Goal: Task Accomplishment & Management: Use online tool/utility

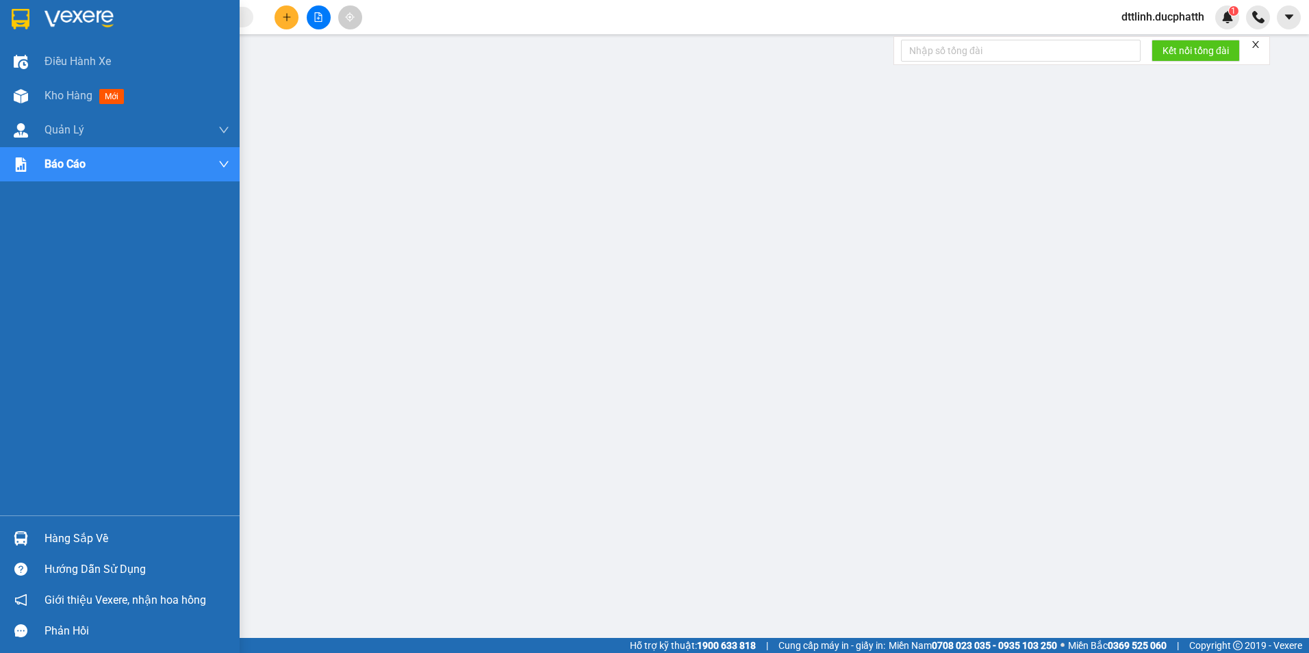
click at [71, 433] on div "Hàng sắp về" at bounding box center [137, 539] width 185 height 21
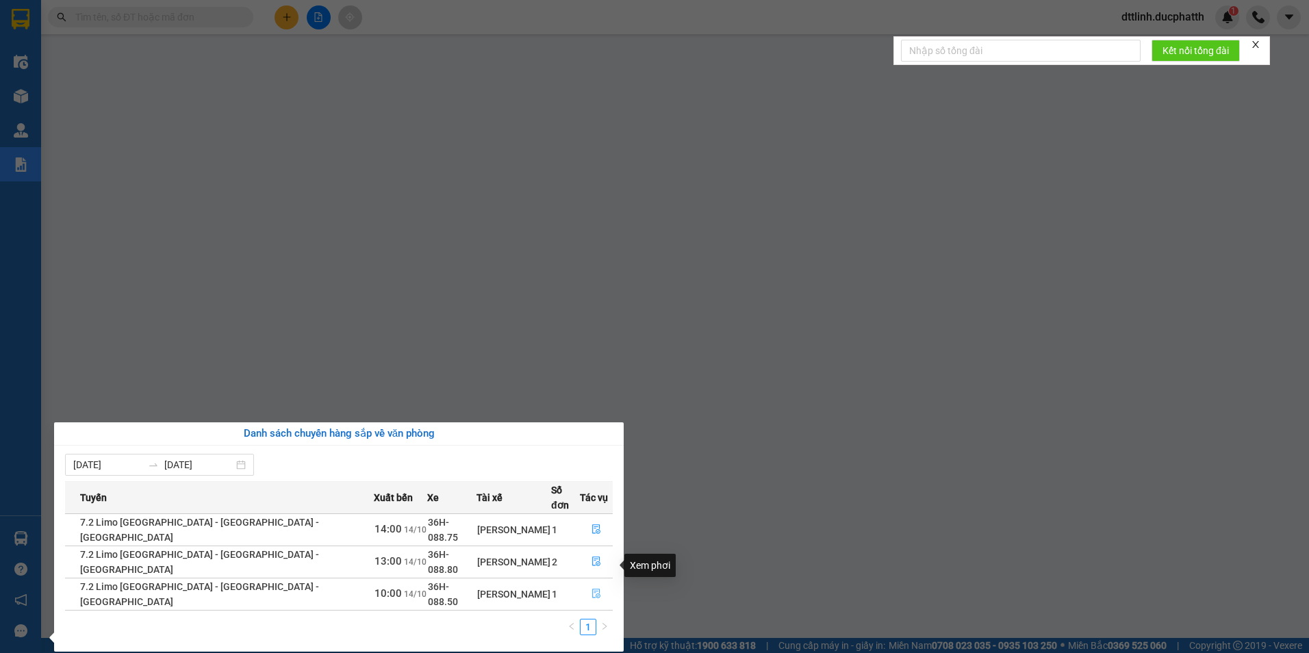
click at [592, 433] on icon "file-done" at bounding box center [597, 594] width 10 height 10
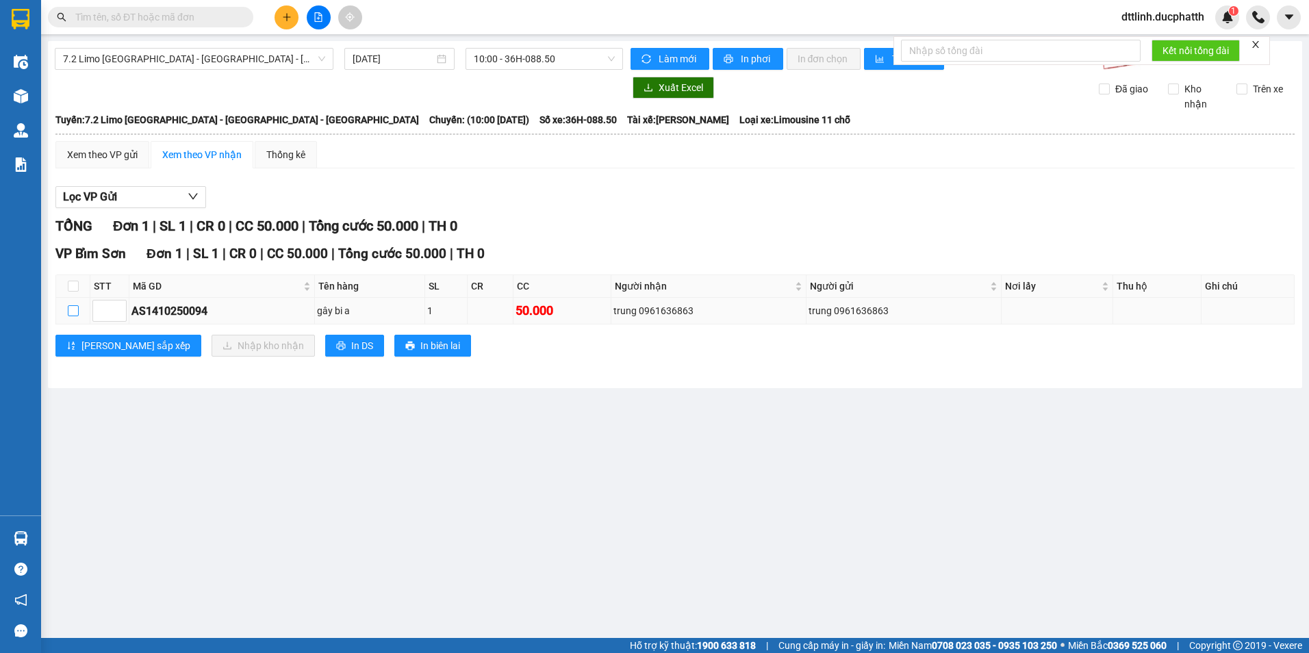
click at [69, 310] on input "checkbox" at bounding box center [73, 310] width 11 height 11
checkbox input "true"
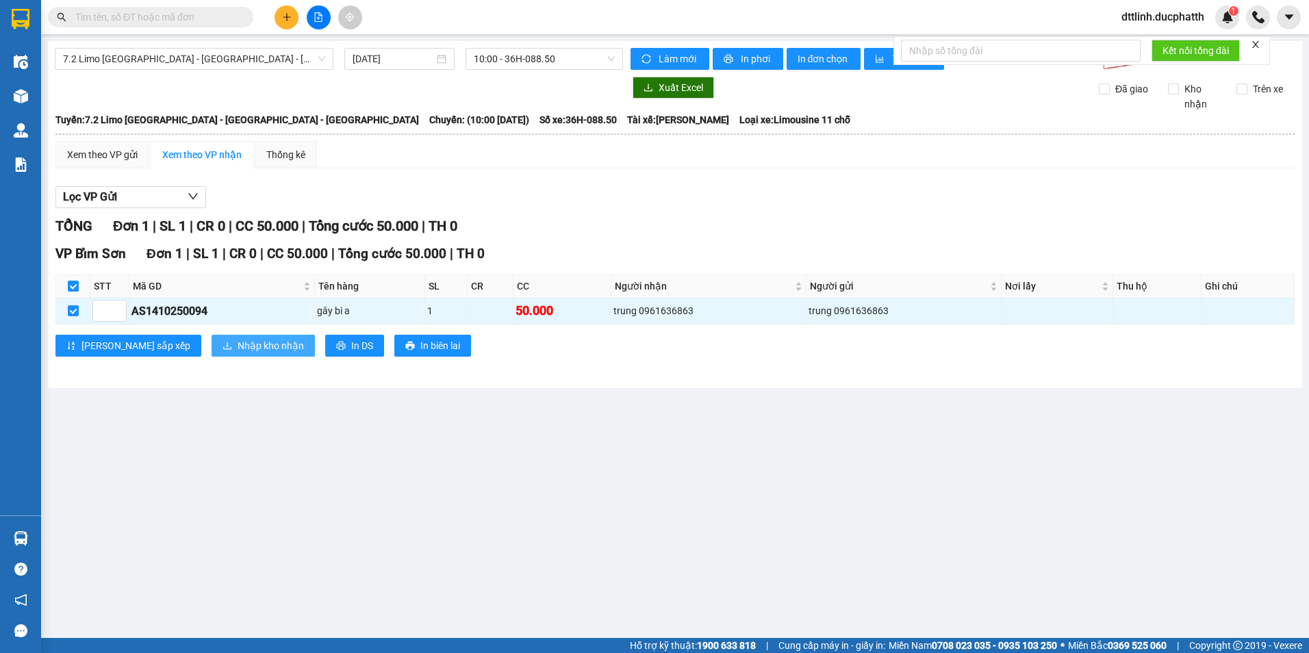
click at [238, 345] on span "Nhập kho nhận" at bounding box center [271, 345] width 66 height 15
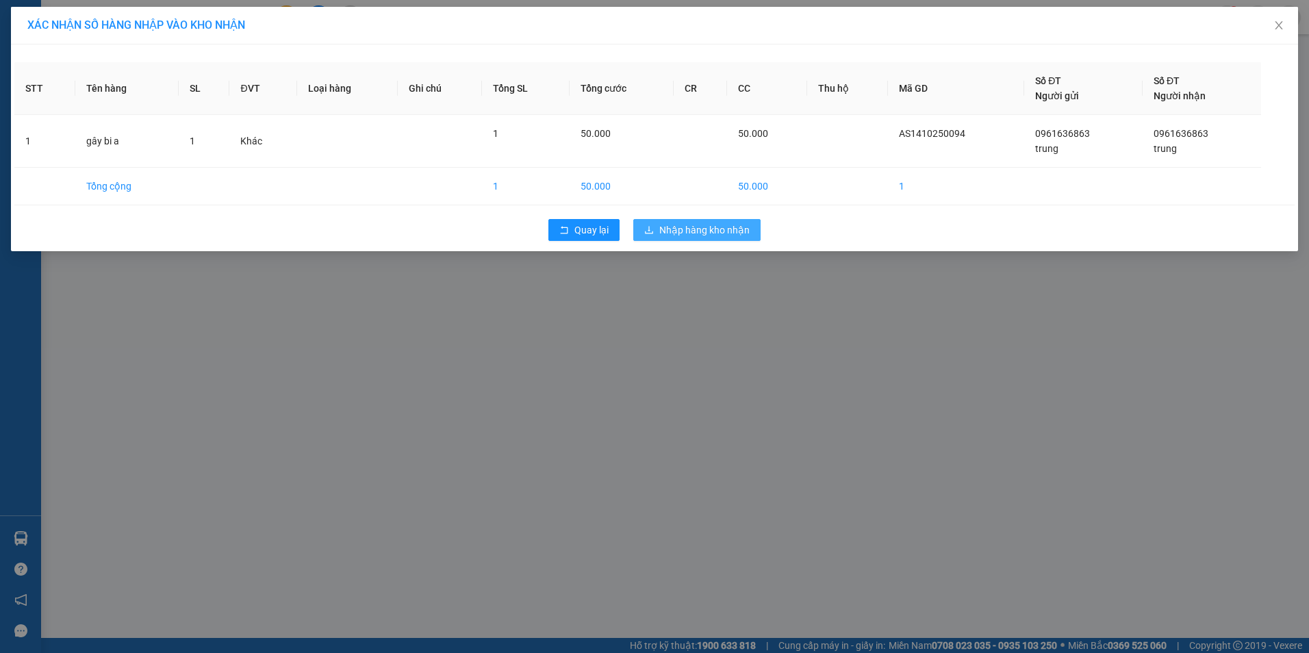
click at [646, 232] on span "Nhập hàng kho nhận" at bounding box center [704, 230] width 90 height 15
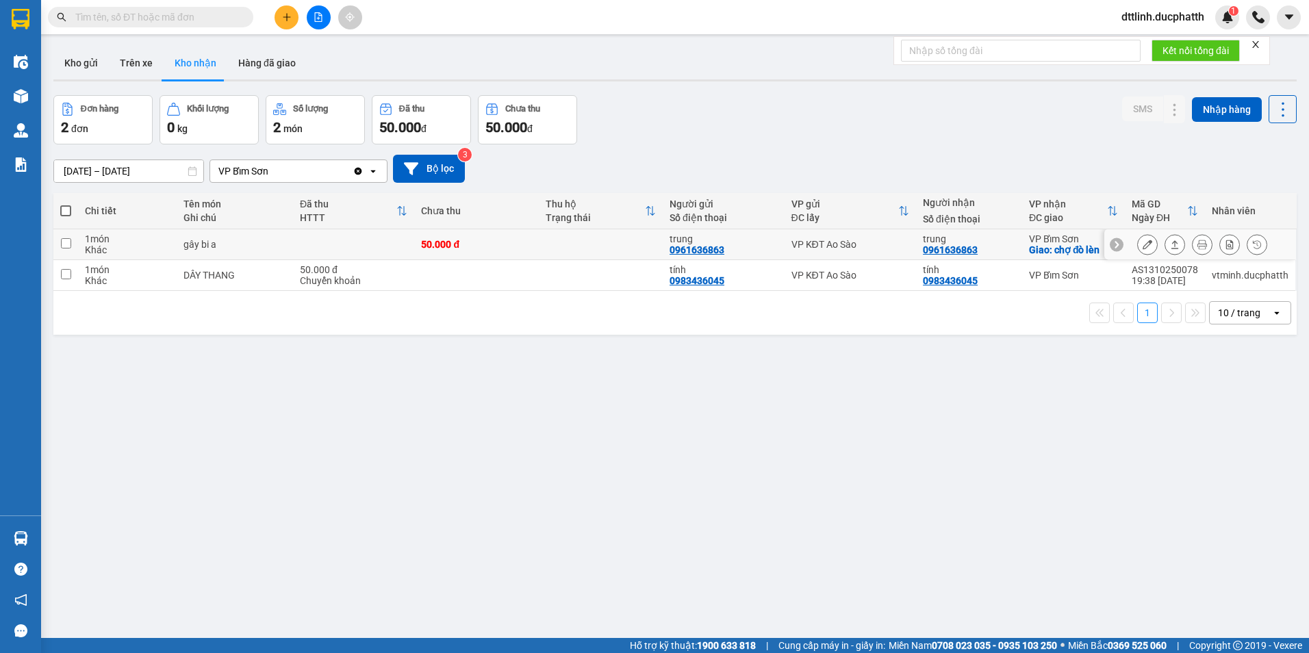
click at [66, 246] on input "checkbox" at bounding box center [66, 243] width 10 height 10
checkbox input "true"
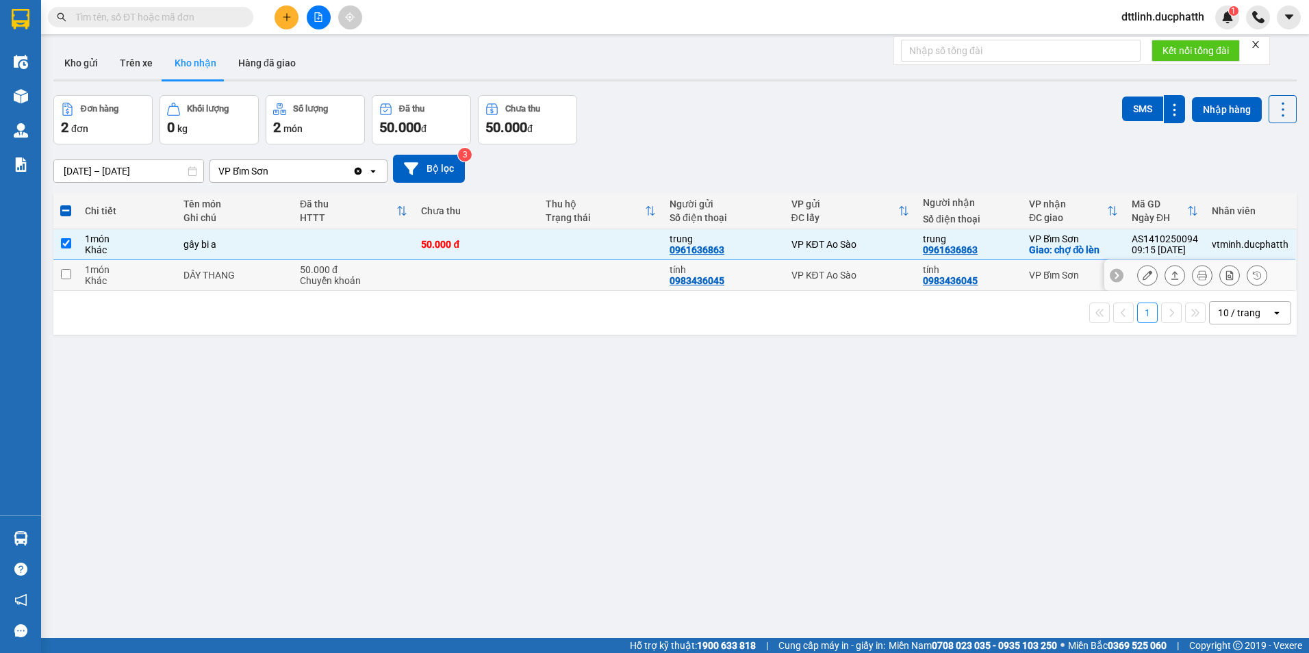
click at [69, 271] on input "checkbox" at bounding box center [66, 274] width 10 height 10
checkbox input "true"
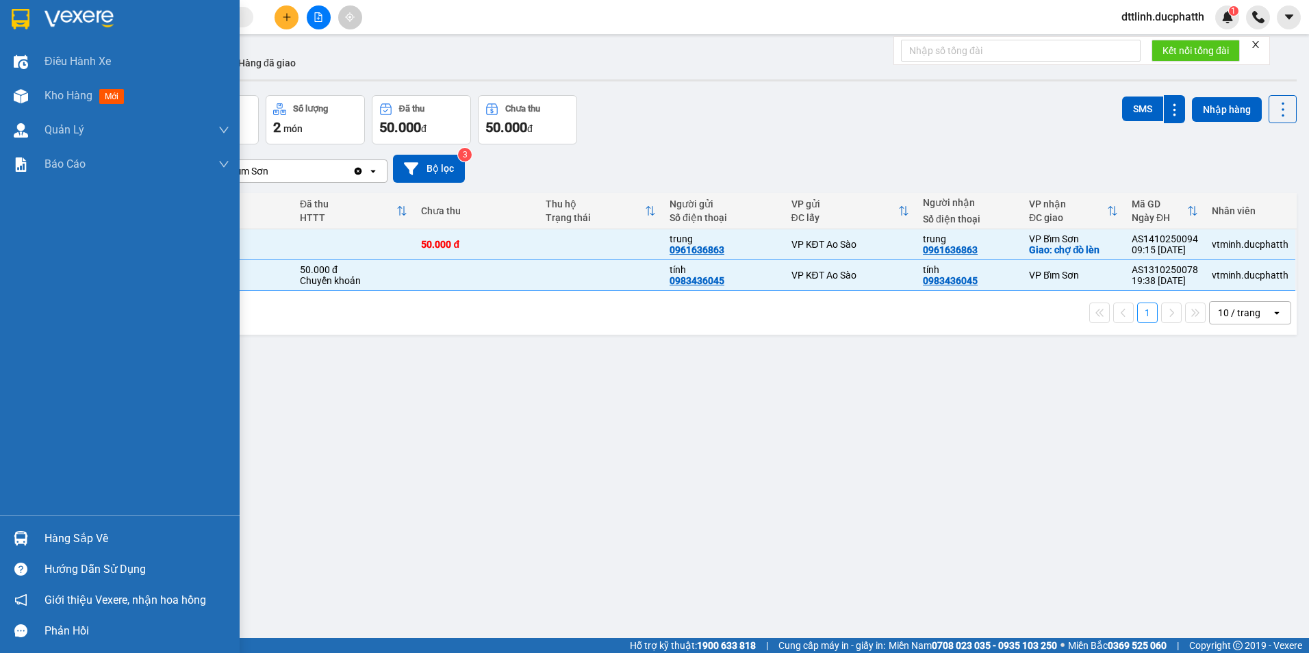
click at [90, 433] on div "Hàng sắp về" at bounding box center [137, 539] width 185 height 21
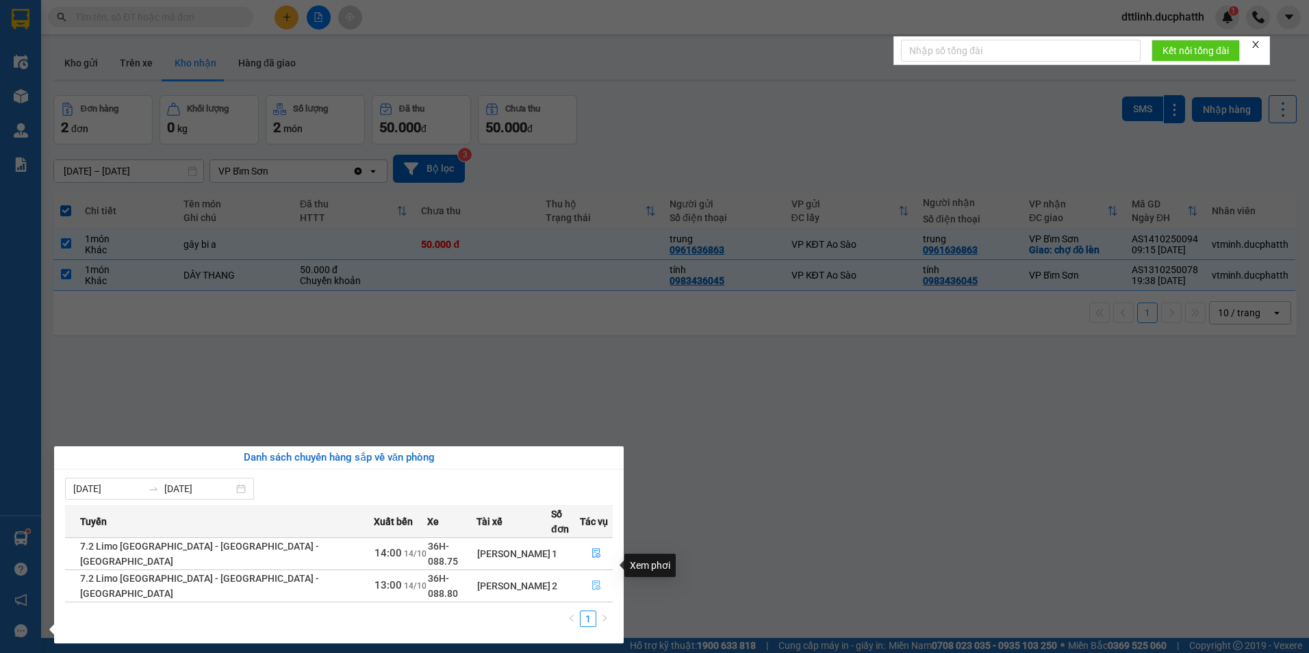
click at [592, 433] on icon "file-done" at bounding box center [597, 586] width 10 height 10
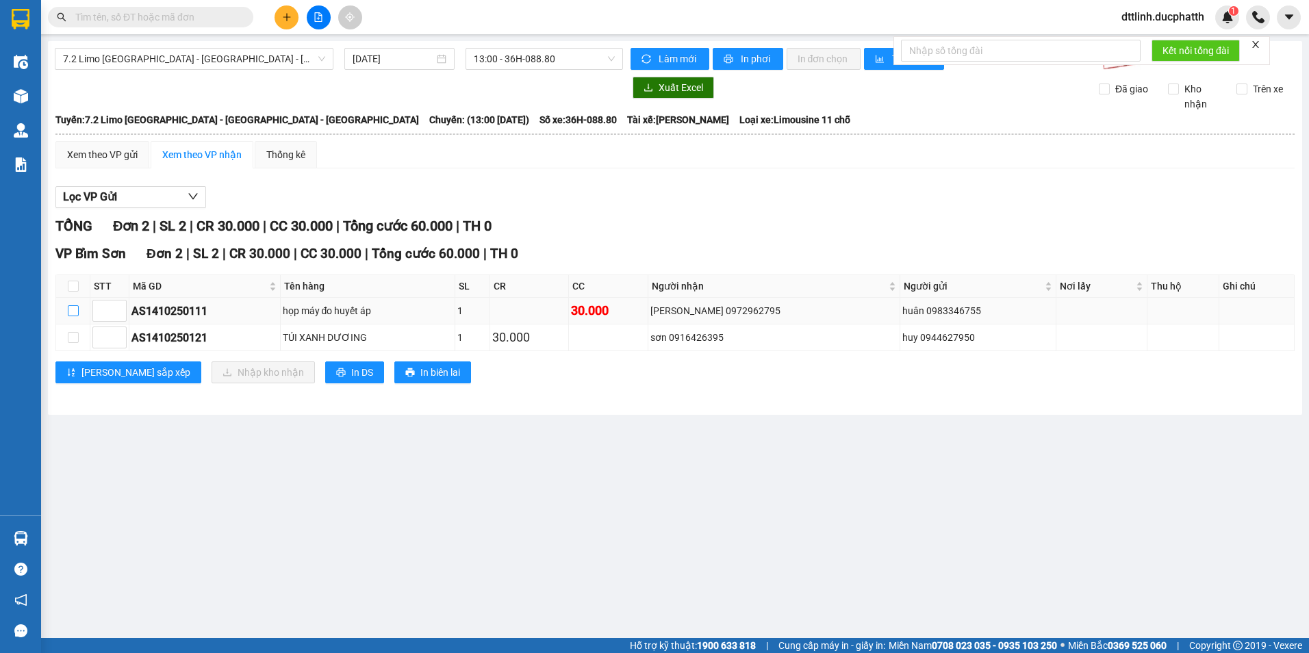
click at [75, 311] on input "checkbox" at bounding box center [73, 310] width 11 height 11
checkbox input "true"
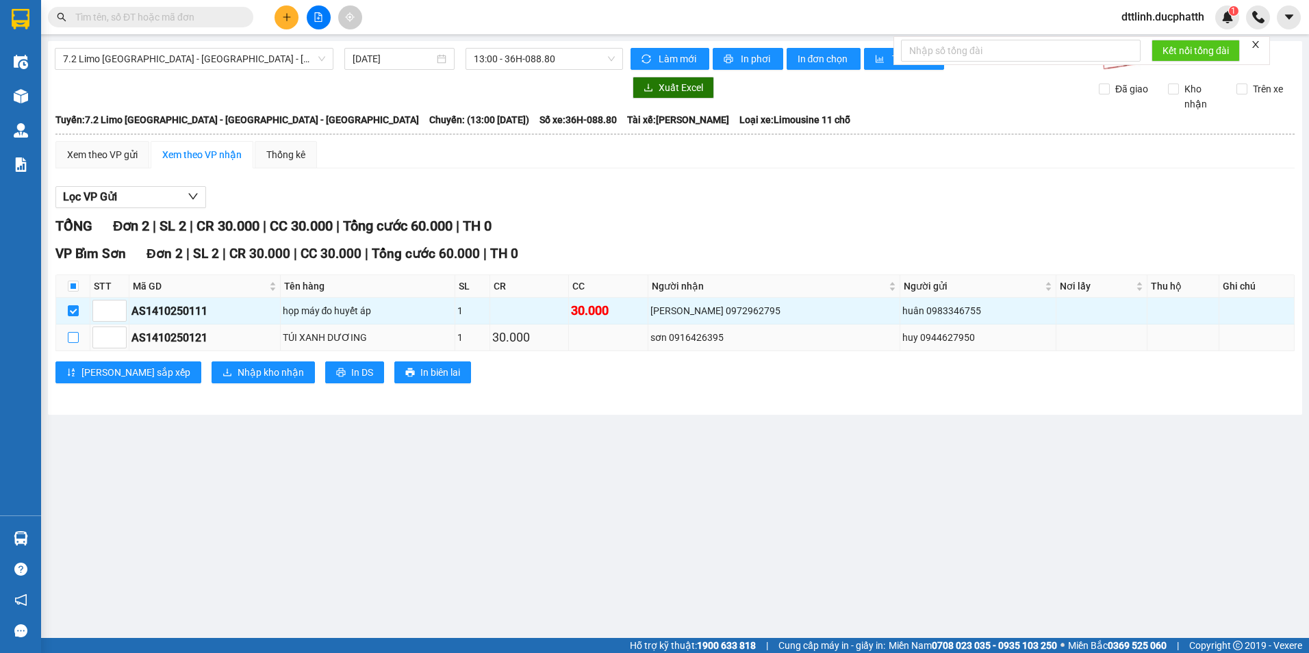
click at [76, 335] on input "checkbox" at bounding box center [73, 337] width 11 height 11
checkbox input "true"
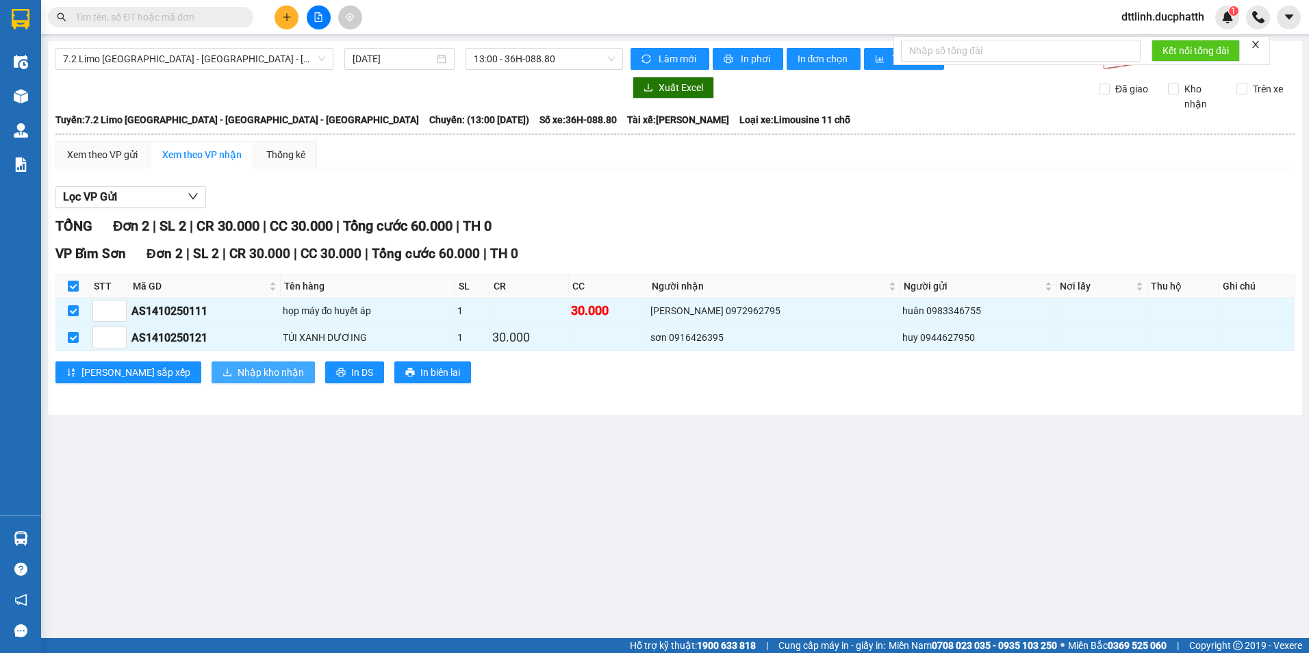
click at [238, 375] on span "Nhập kho nhận" at bounding box center [271, 372] width 66 height 15
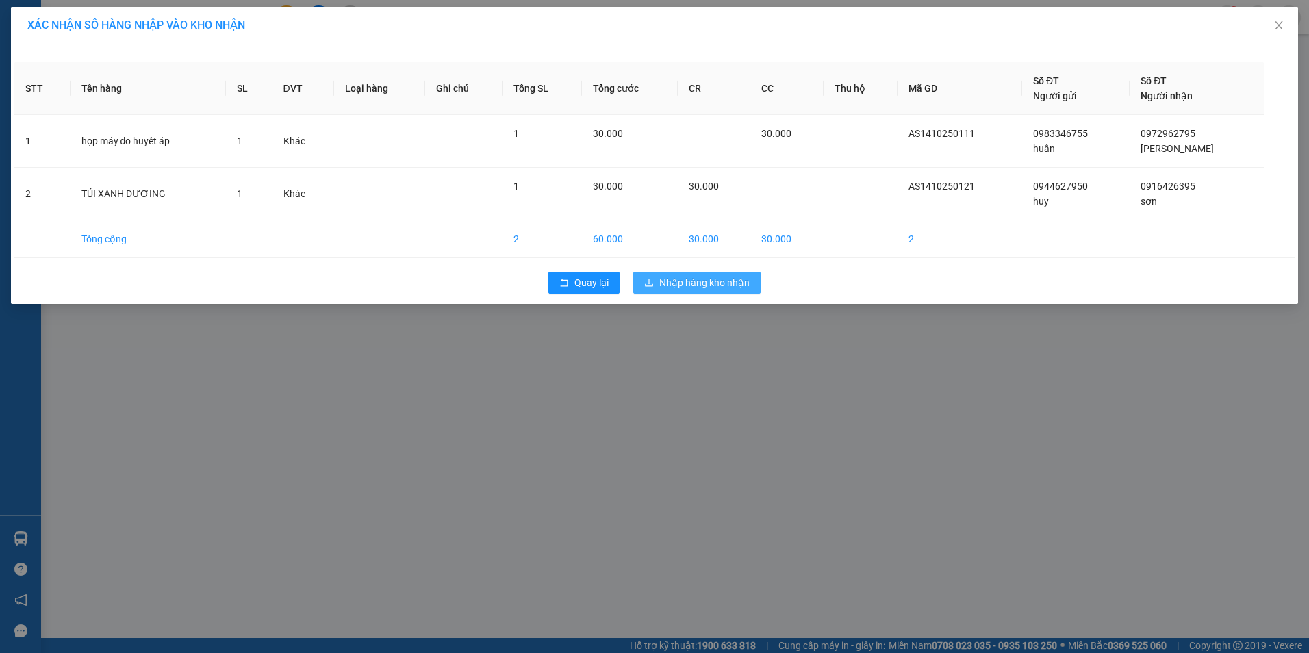
click at [646, 285] on span "Nhập hàng kho nhận" at bounding box center [704, 282] width 90 height 15
